Goal: Transaction & Acquisition: Purchase product/service

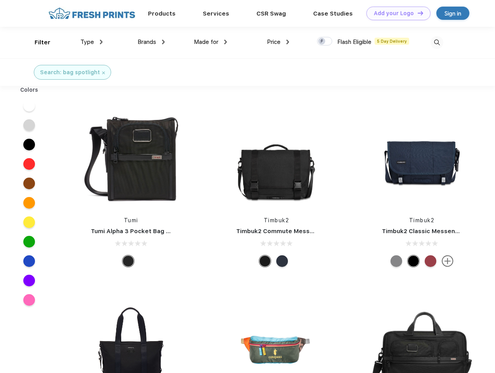
click at [395, 13] on link "Add your Logo Design Tool" at bounding box center [398, 14] width 64 height 14
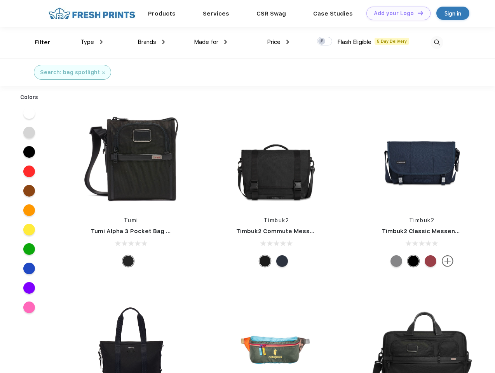
click at [0, 0] on div "Design Tool" at bounding box center [0, 0] width 0 height 0
click at [417, 13] on link "Add your Logo Design Tool" at bounding box center [398, 14] width 64 height 14
click at [37, 42] on div "Filter" at bounding box center [43, 42] width 16 height 9
click at [92, 42] on span "Type" at bounding box center [87, 41] width 14 height 7
click at [151, 42] on span "Brands" at bounding box center [147, 41] width 19 height 7
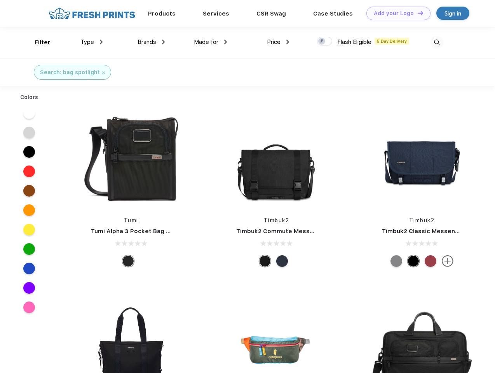
click at [211, 42] on span "Made for" at bounding box center [206, 41] width 24 height 7
click at [278, 42] on span "Price" at bounding box center [274, 41] width 14 height 7
click at [325, 42] on div at bounding box center [324, 41] width 15 height 9
click at [322, 42] on input "checkbox" at bounding box center [319, 39] width 5 height 5
click at [437, 42] on img at bounding box center [436, 42] width 13 height 13
